Goal: Task Accomplishment & Management: Manage account settings

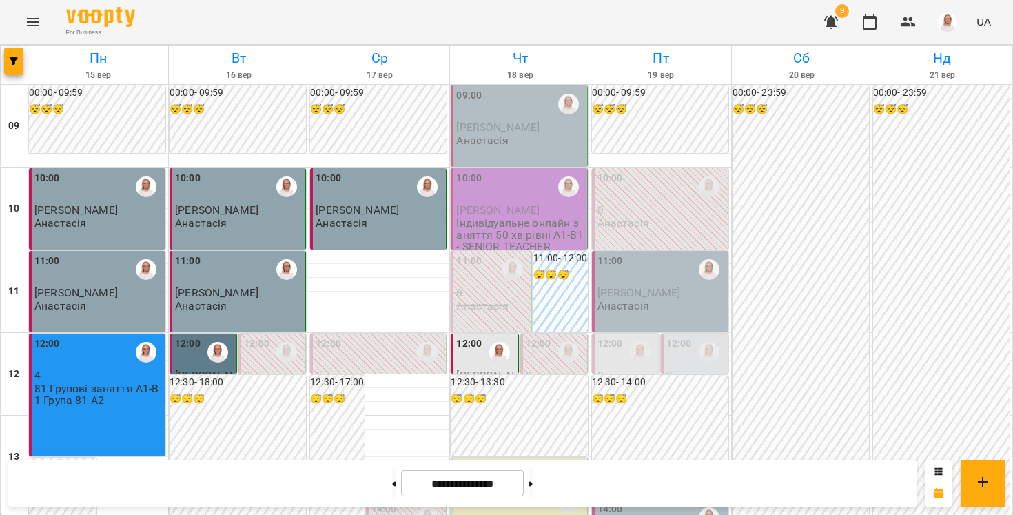
scroll to position [677, 0]
drag, startPoint x: 0, startPoint y: 0, endPoint x: 360, endPoint y: 187, distance: 406.3
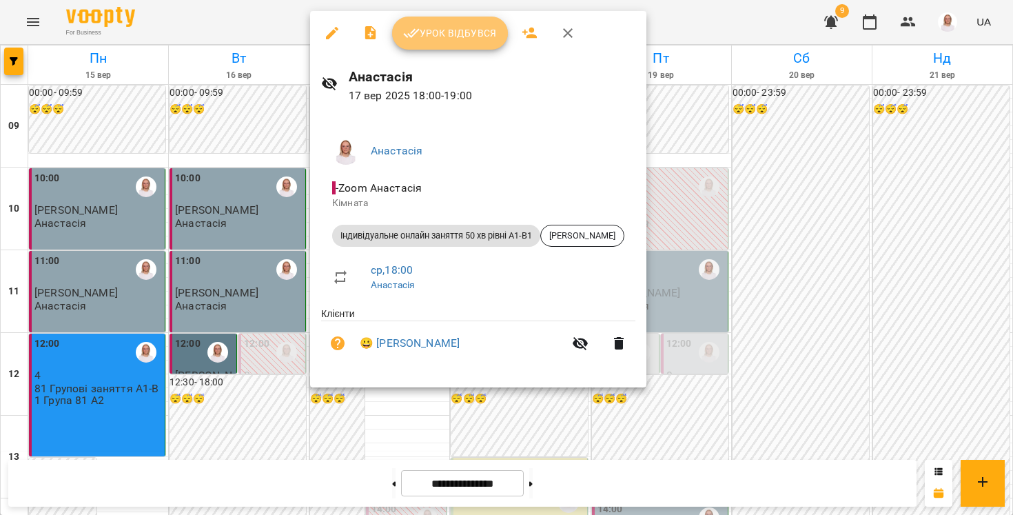
click at [428, 28] on span "Урок відбувся" at bounding box center [450, 33] width 94 height 17
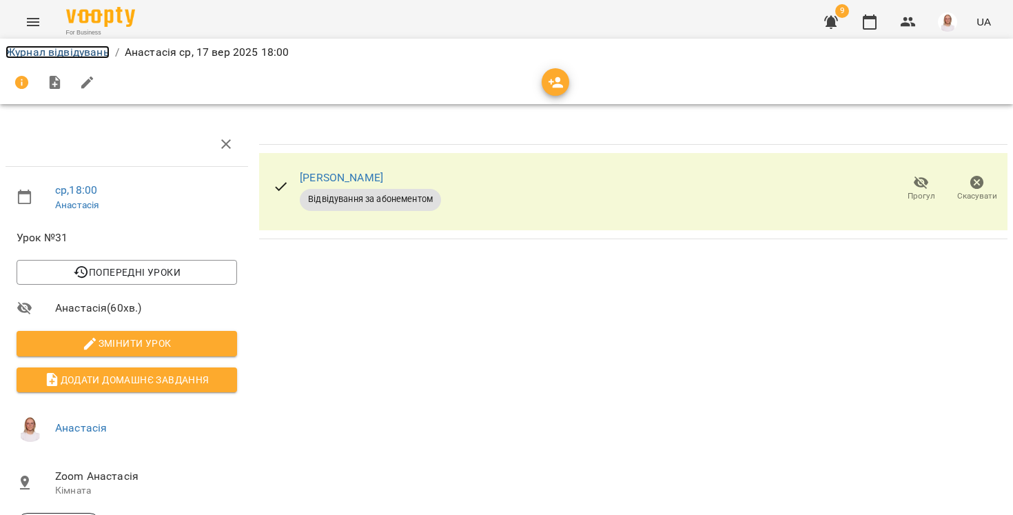
click at [90, 54] on link "Журнал відвідувань" at bounding box center [58, 51] width 104 height 13
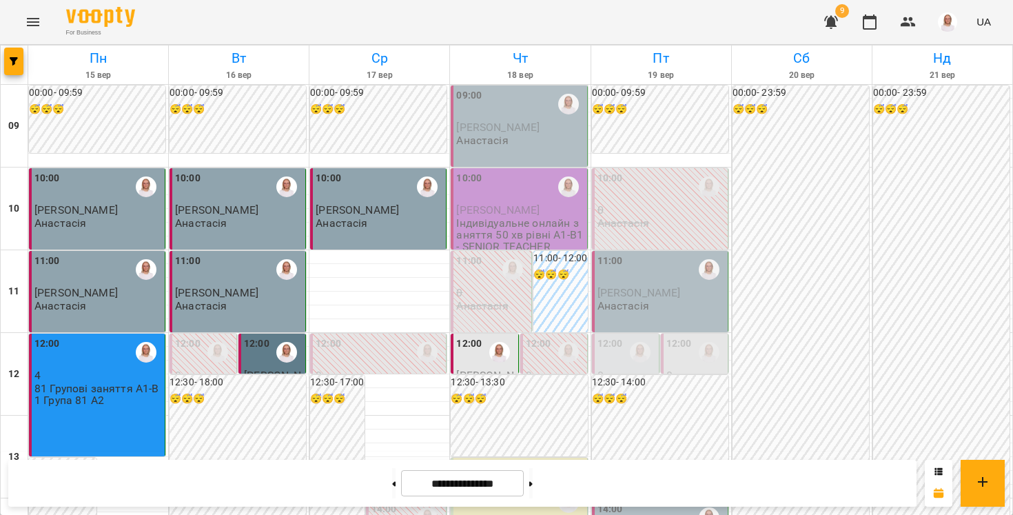
scroll to position [635, 0]
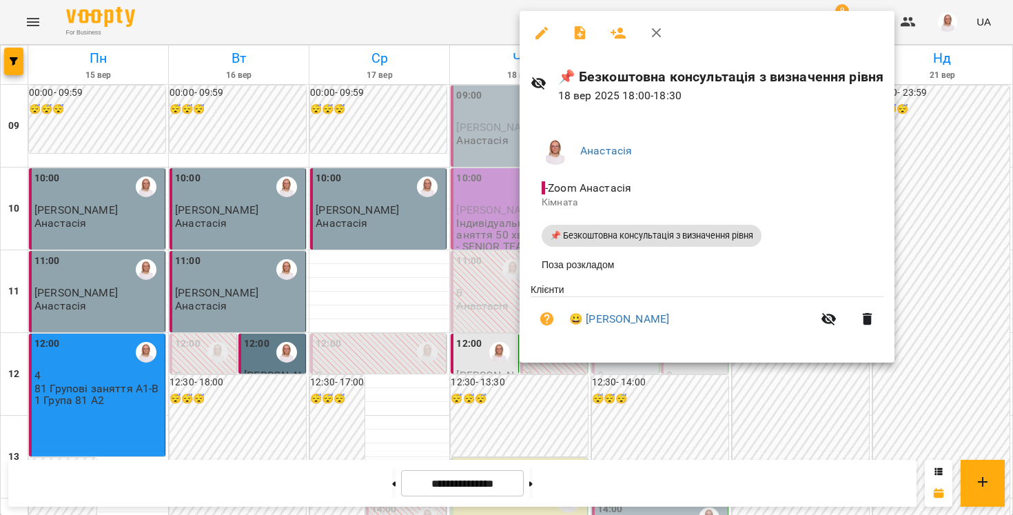
click at [394, 139] on div at bounding box center [506, 257] width 1013 height 515
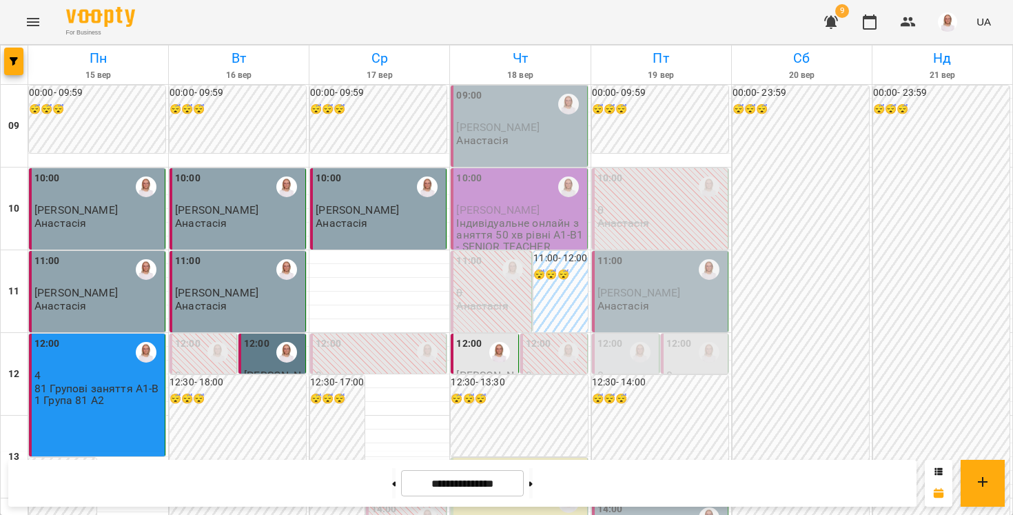
scroll to position [0, 0]
click at [475, 353] on div "12:00" at bounding box center [469, 352] width 26 height 32
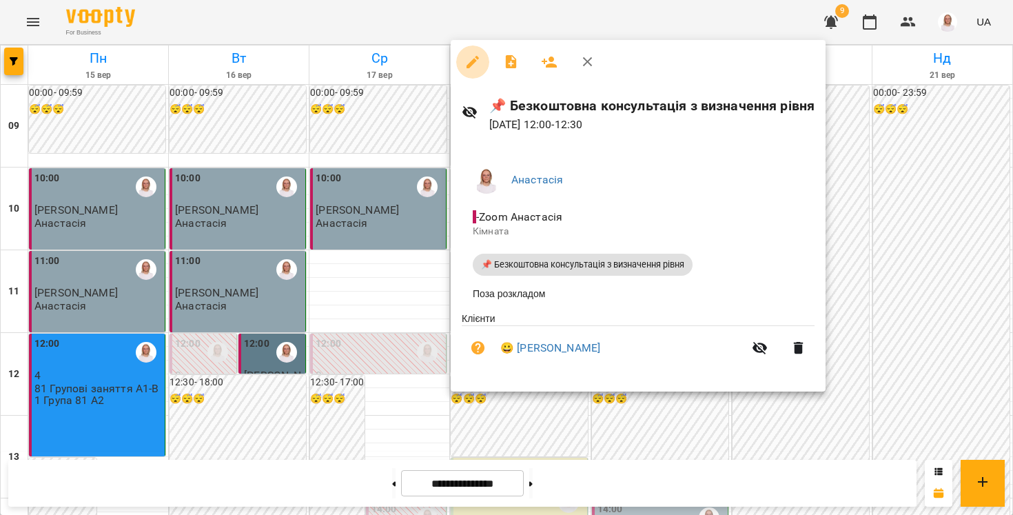
click at [472, 57] on icon "button" at bounding box center [473, 62] width 17 height 17
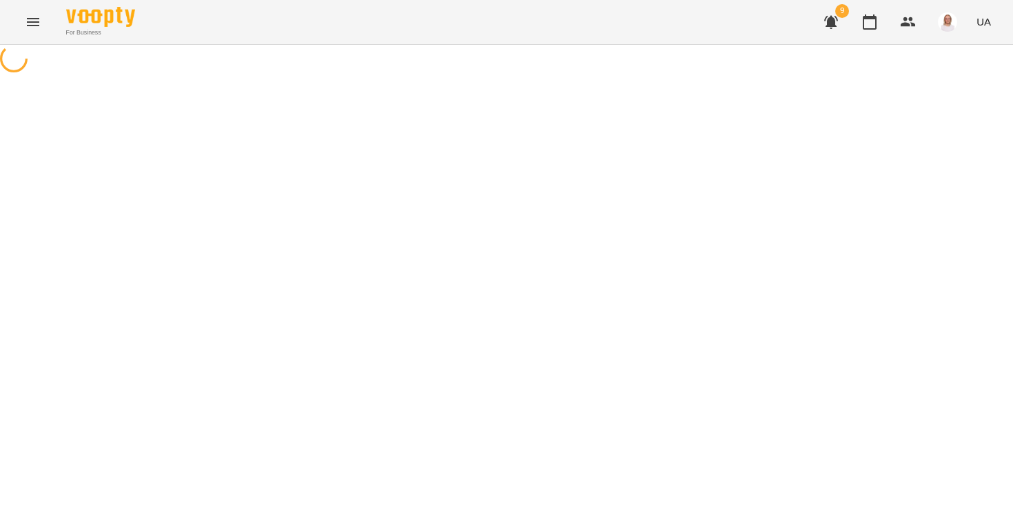
select select "**********"
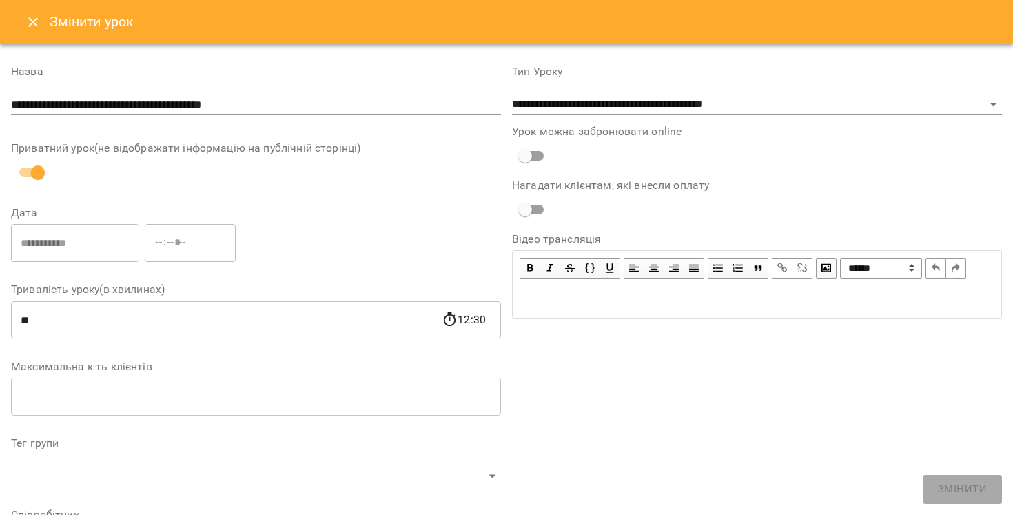
click at [29, 11] on button "Close" at bounding box center [33, 22] width 33 height 33
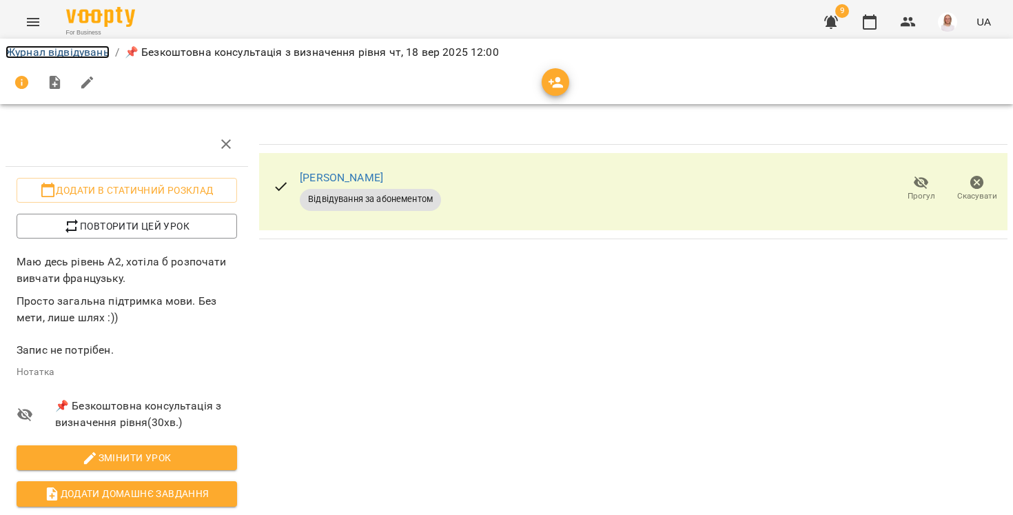
click at [61, 55] on link "Журнал відвідувань" at bounding box center [58, 51] width 104 height 13
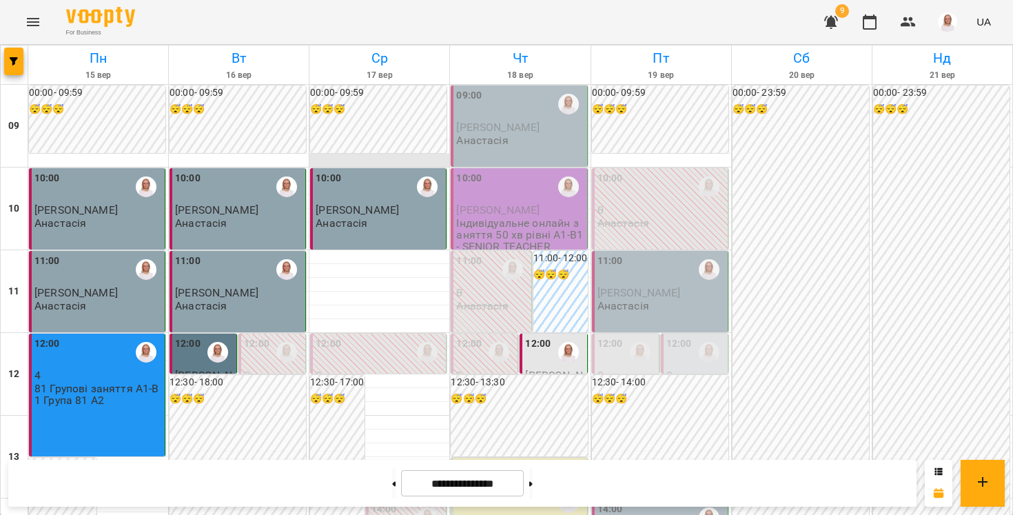
scroll to position [694, 0]
